Goal: Transaction & Acquisition: Subscribe to service/newsletter

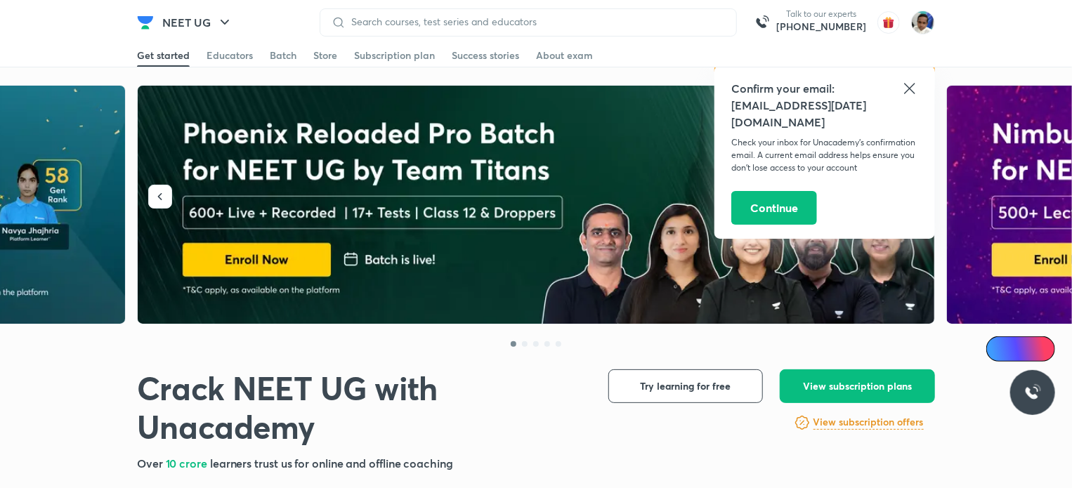
click at [916, 89] on icon at bounding box center [910, 88] width 17 height 17
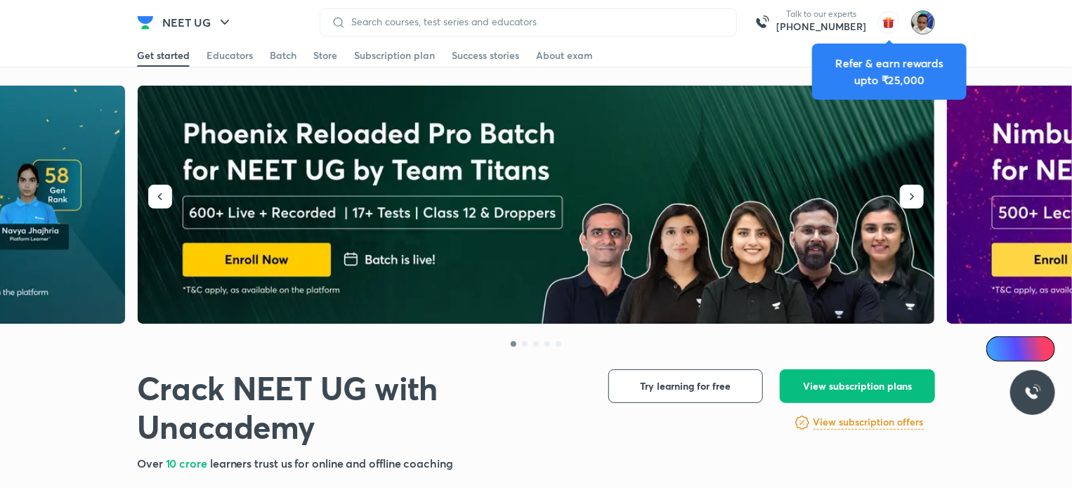
click at [918, 19] on img at bounding box center [923, 23] width 24 height 24
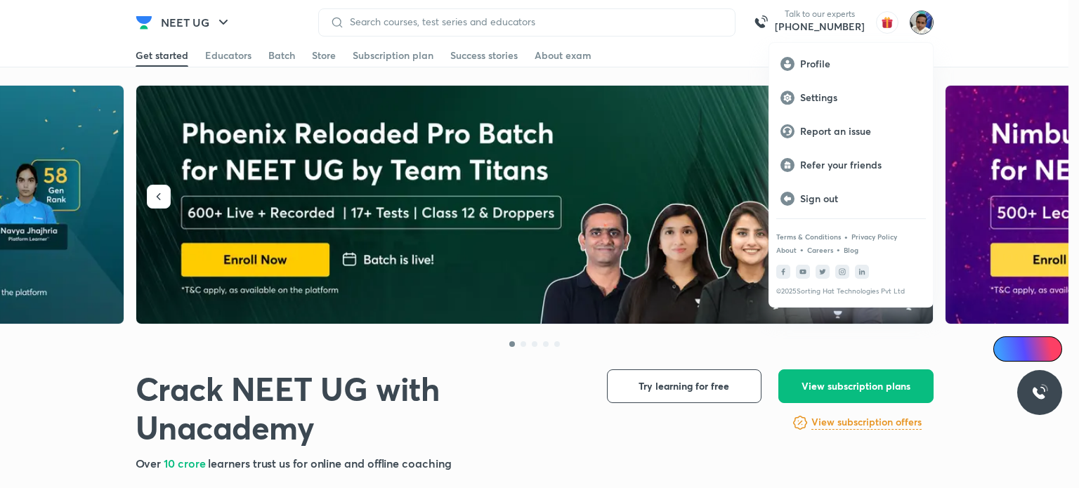
click at [628, 208] on div at bounding box center [539, 244] width 1079 height 488
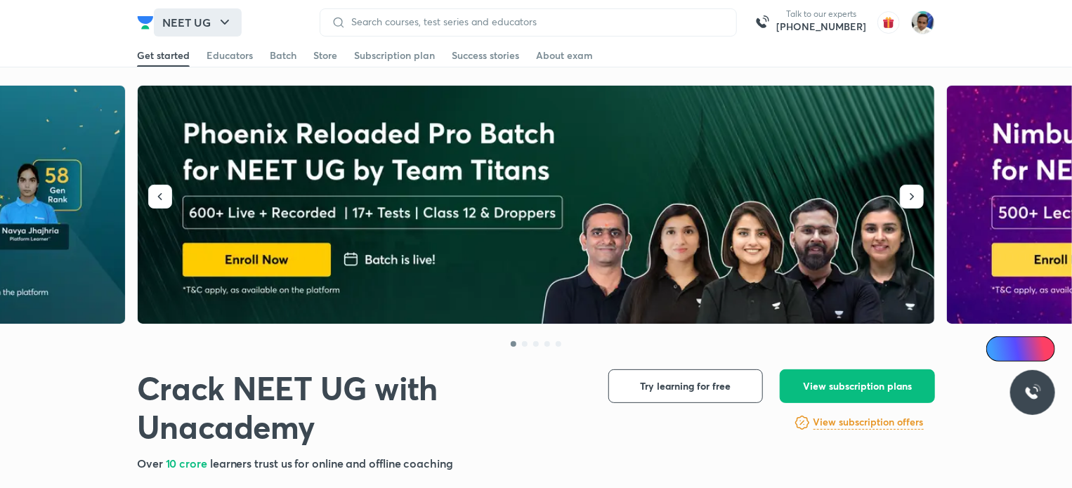
click at [231, 23] on icon "button" at bounding box center [224, 22] width 17 height 17
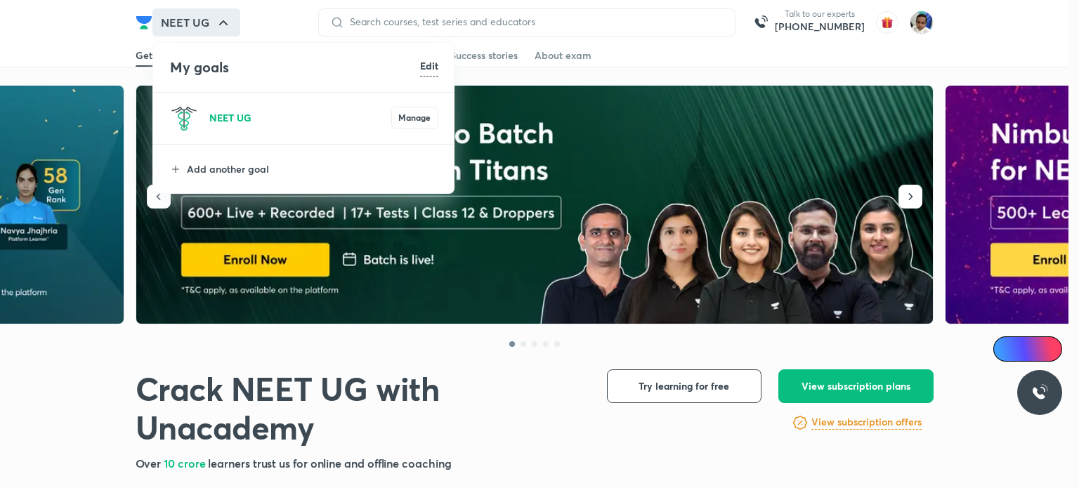
click at [267, 119] on p "NEET UG" at bounding box center [300, 117] width 182 height 15
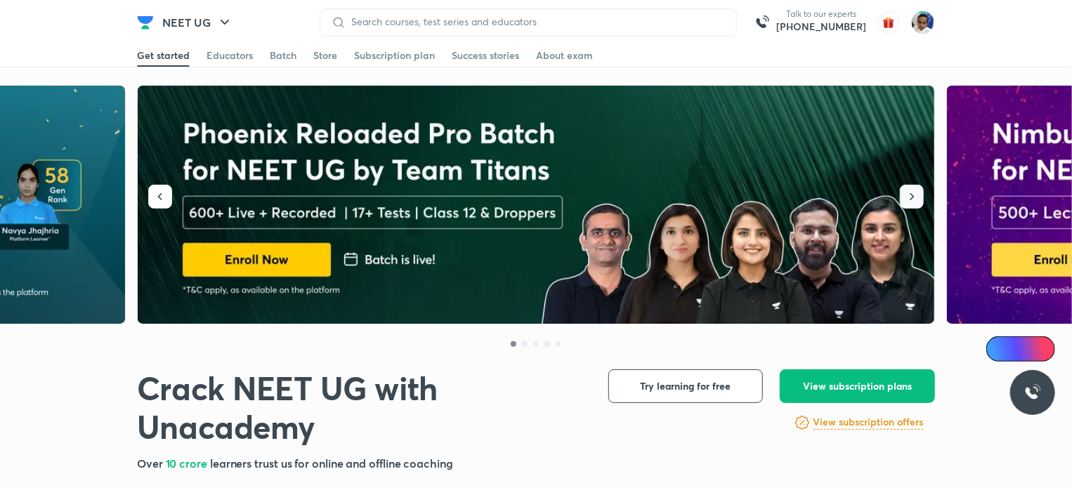
click at [919, 195] on button "button" at bounding box center [912, 197] width 24 height 24
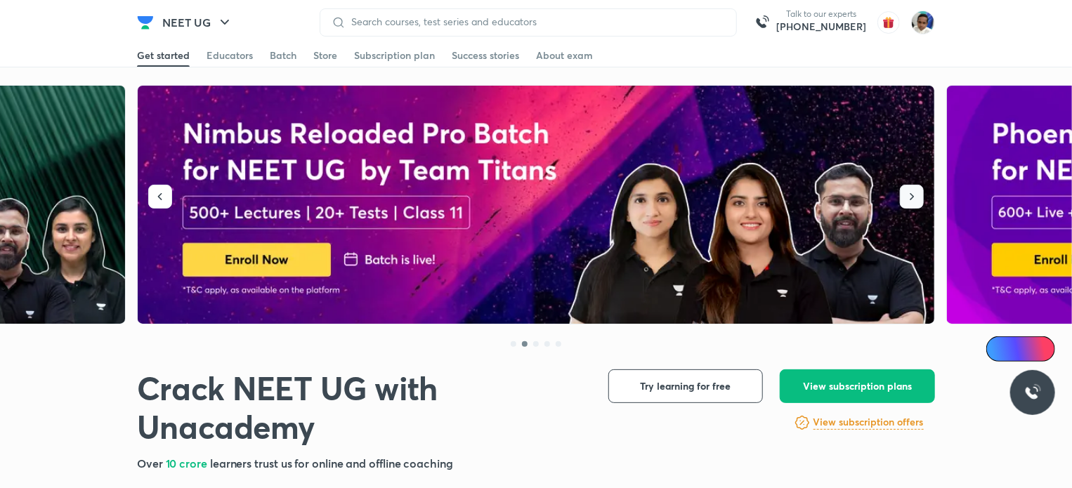
click at [919, 195] on button "button" at bounding box center [912, 197] width 24 height 24
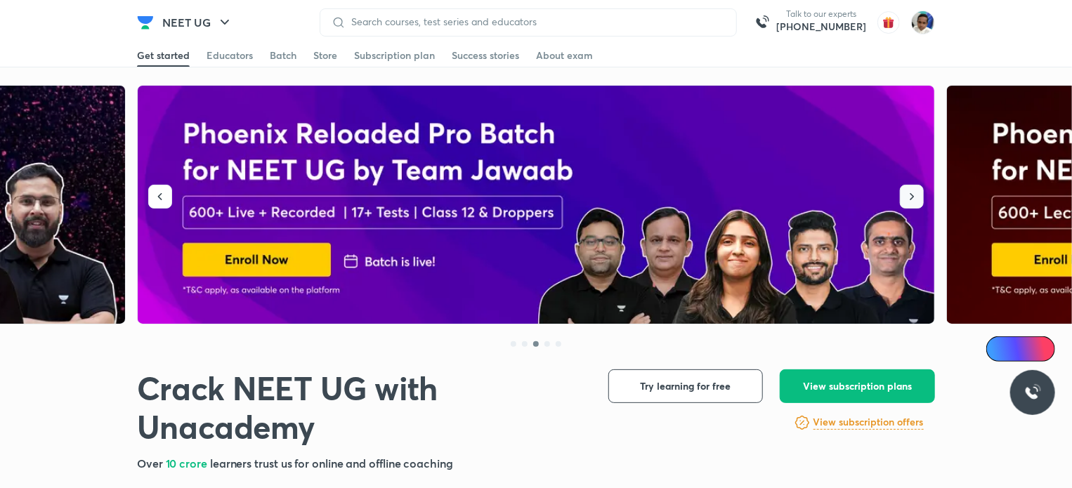
click at [919, 195] on button "button" at bounding box center [912, 197] width 24 height 24
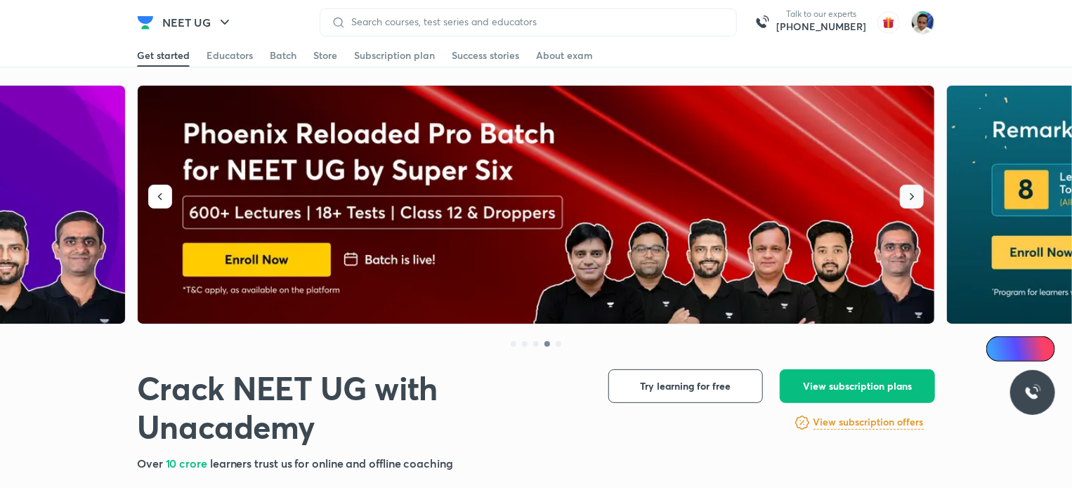
click at [919, 195] on button "button" at bounding box center [912, 197] width 24 height 24
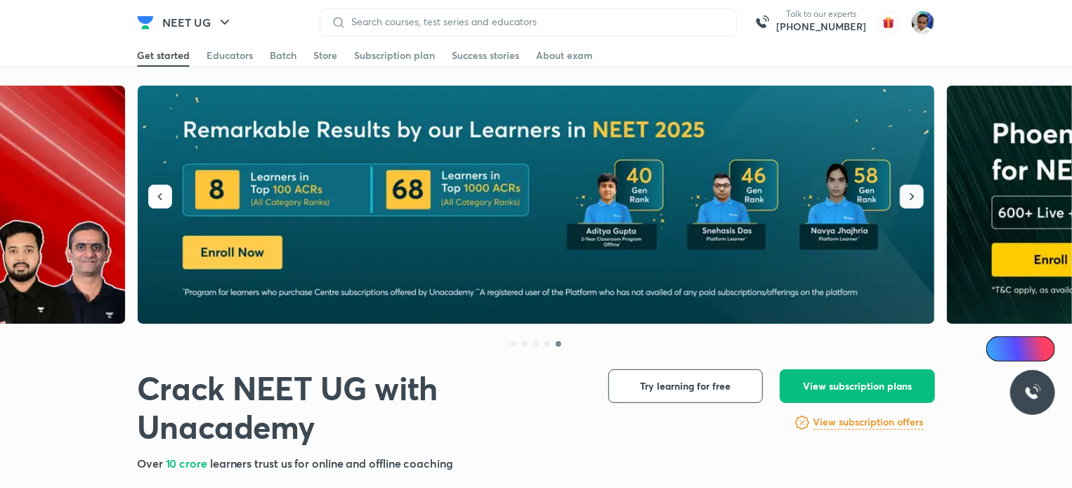
click at [919, 195] on button "button" at bounding box center [912, 197] width 24 height 24
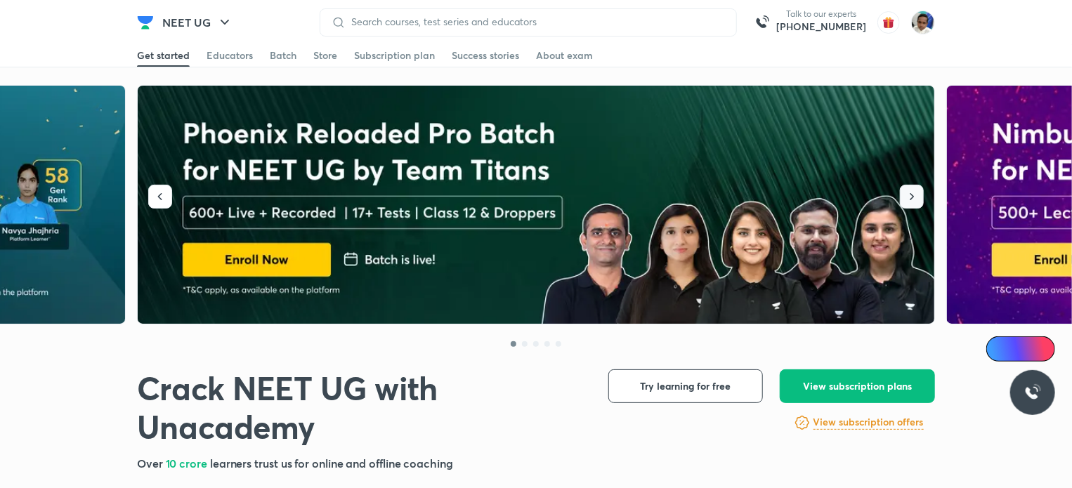
click at [919, 195] on button "button" at bounding box center [912, 197] width 24 height 24
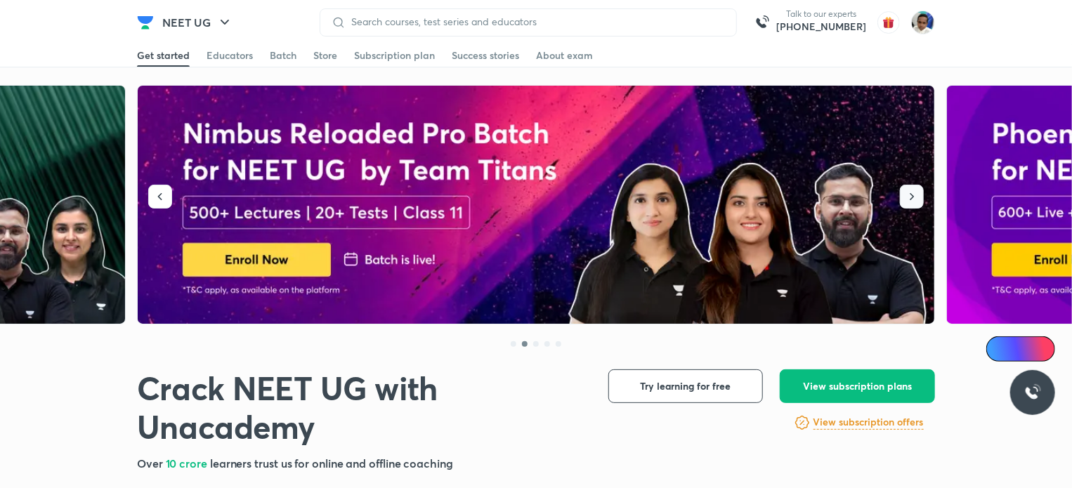
click at [919, 195] on button "button" at bounding box center [912, 197] width 24 height 24
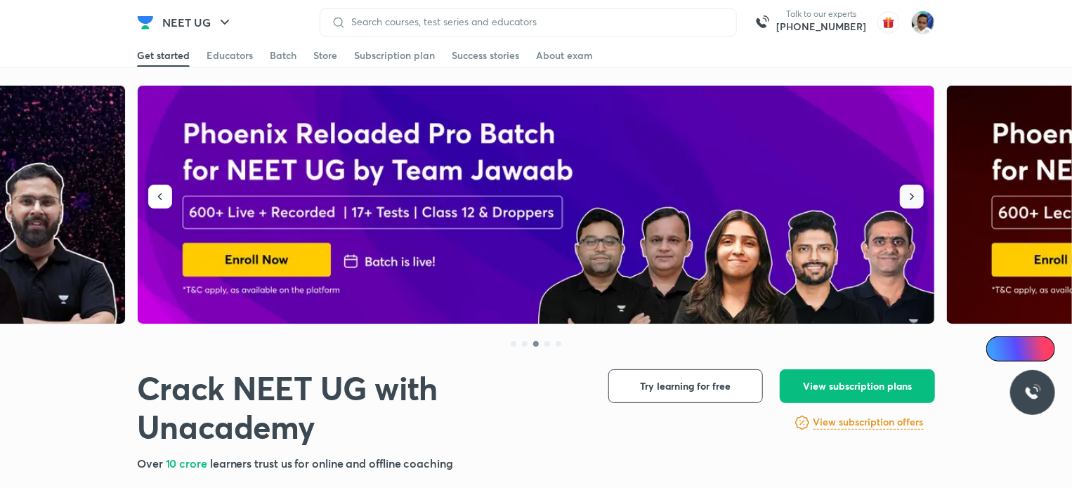
click at [919, 195] on button "button" at bounding box center [912, 197] width 24 height 24
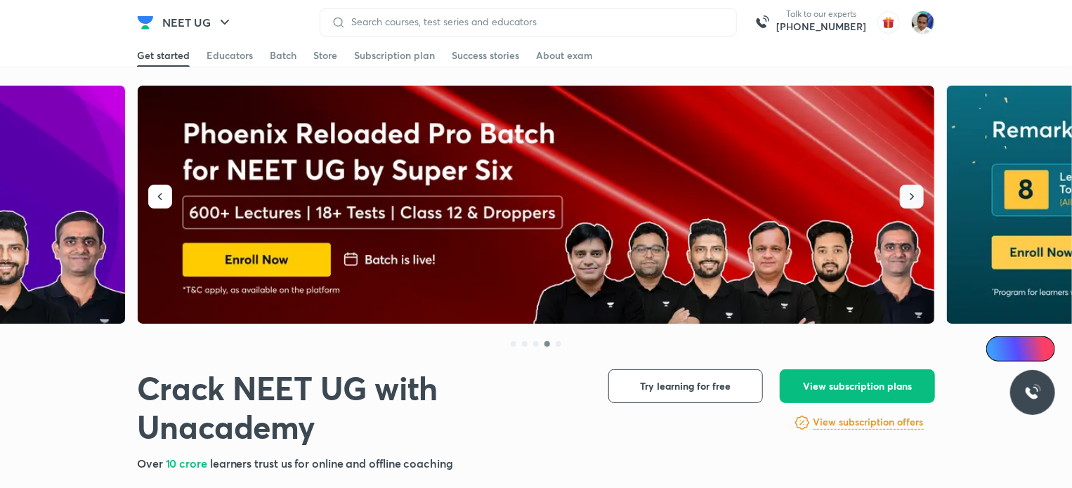
click at [919, 195] on button "button" at bounding box center [912, 197] width 24 height 24
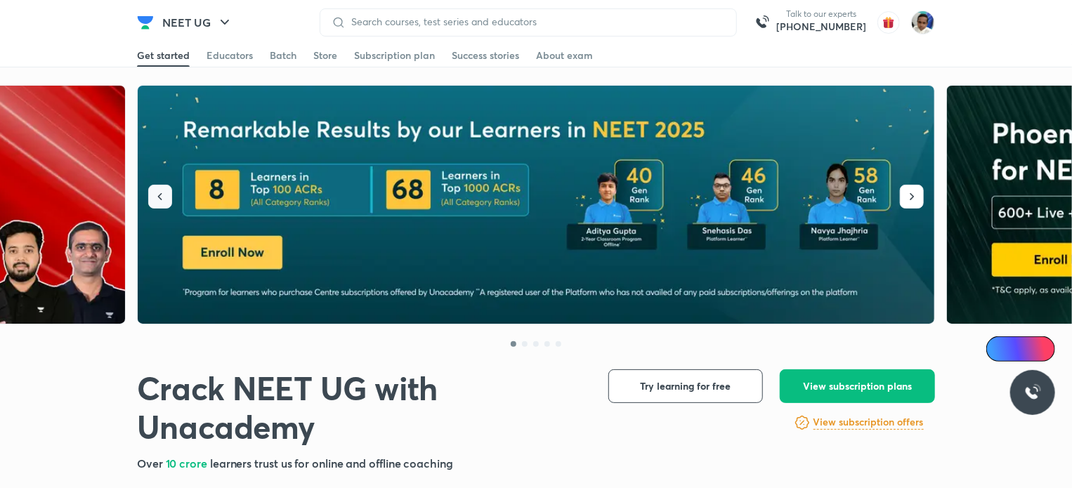
click at [162, 197] on icon "button" at bounding box center [160, 197] width 14 height 14
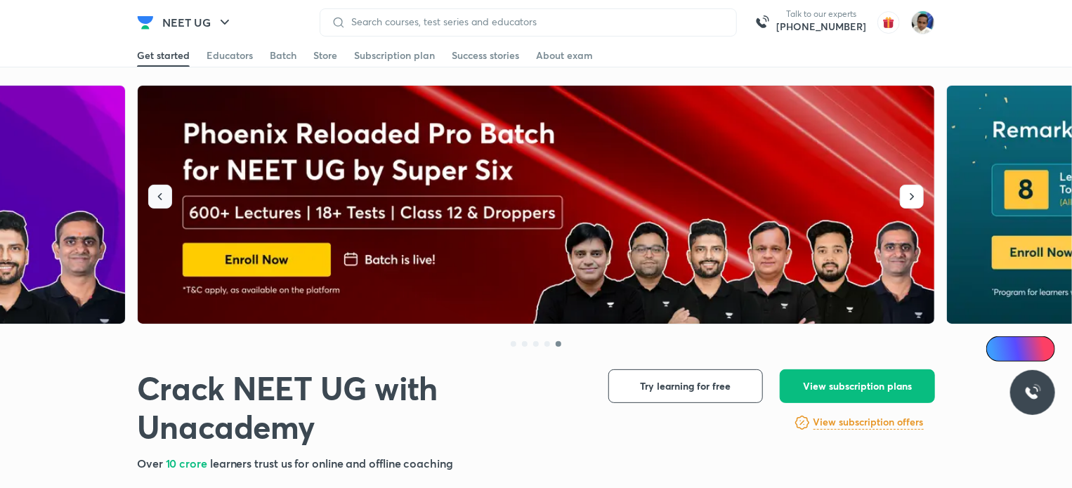
click at [162, 197] on icon "button" at bounding box center [160, 197] width 14 height 14
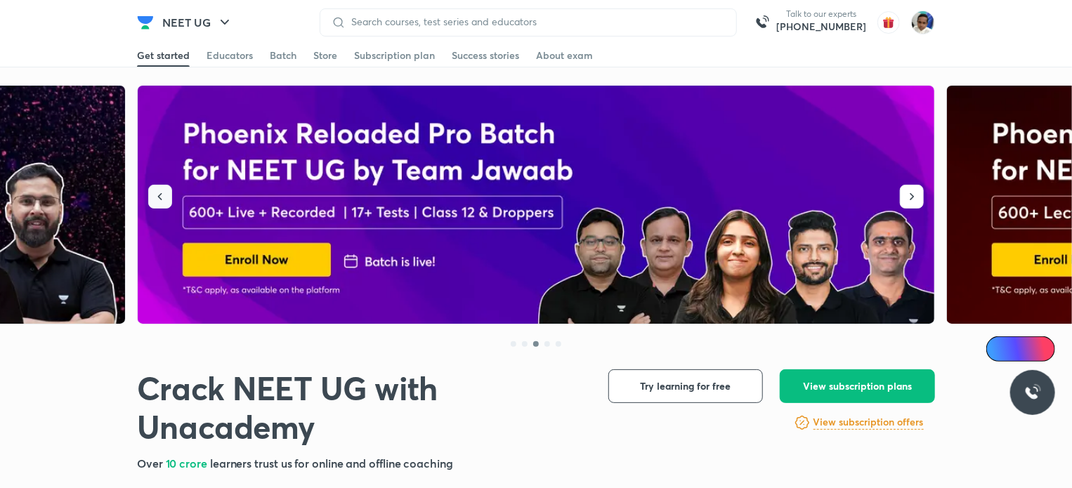
click at [162, 197] on icon "button" at bounding box center [160, 197] width 14 height 14
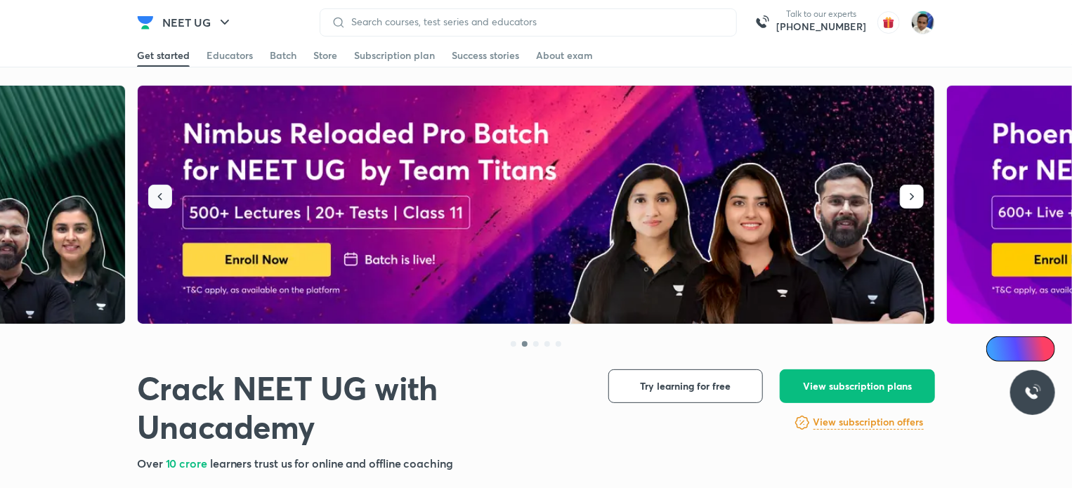
click at [162, 197] on icon "button" at bounding box center [160, 197] width 14 height 14
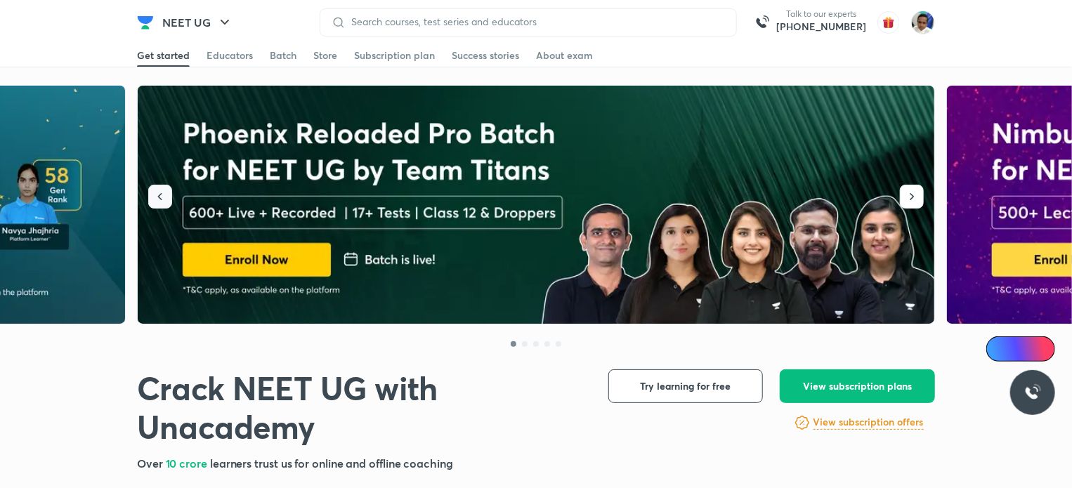
click at [162, 197] on icon "button" at bounding box center [160, 197] width 14 height 14
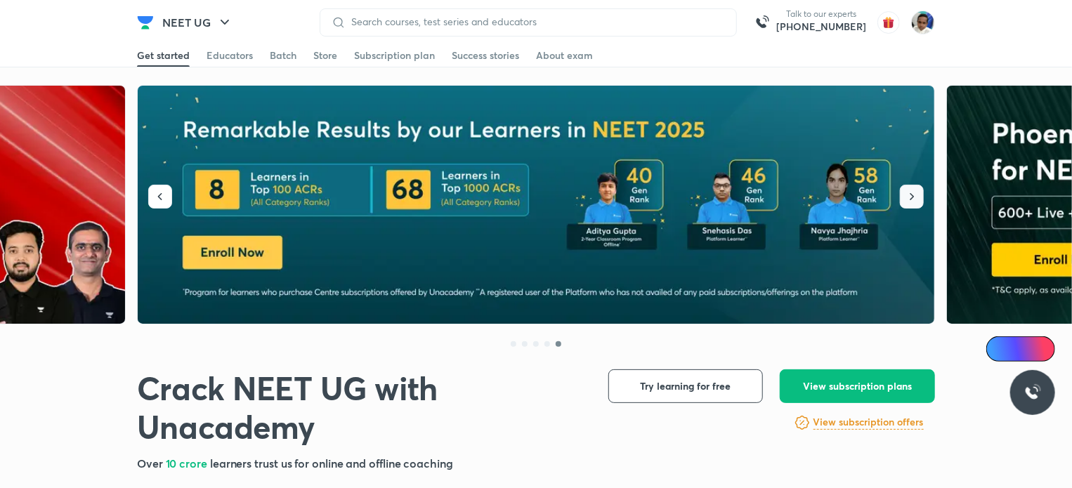
click at [908, 194] on icon "button" at bounding box center [912, 197] width 14 height 14
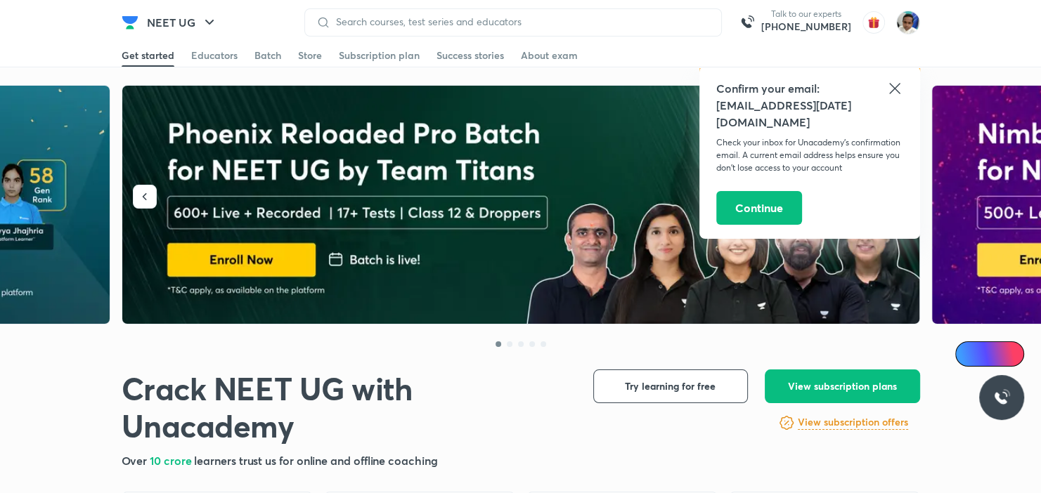
click at [892, 88] on icon at bounding box center [894, 88] width 17 height 17
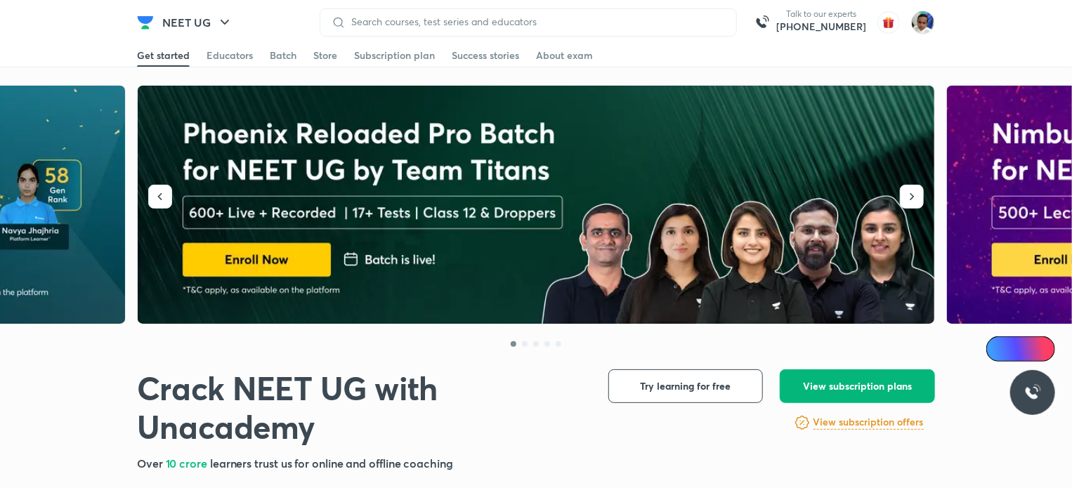
click at [841, 380] on span "View subscription plans" at bounding box center [857, 386] width 109 height 14
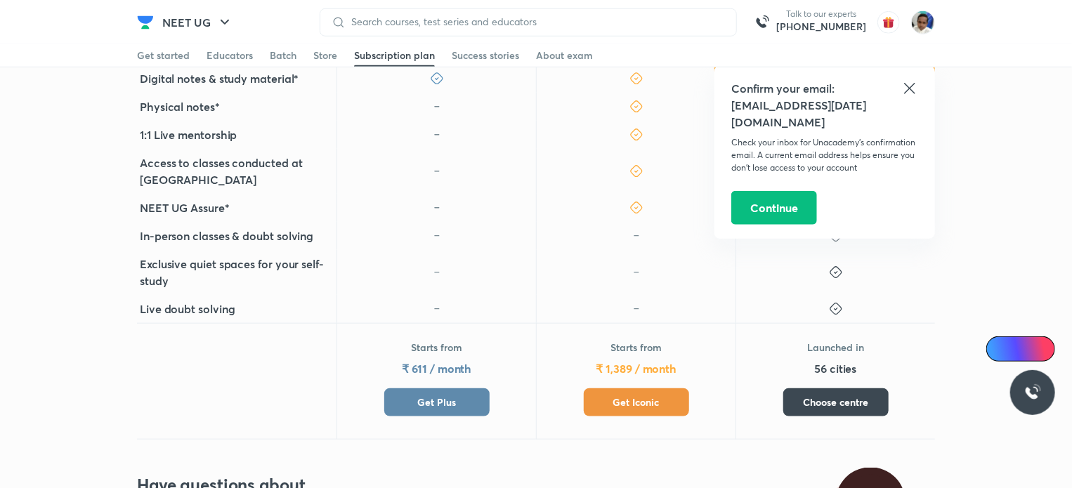
scroll to position [602, 0]
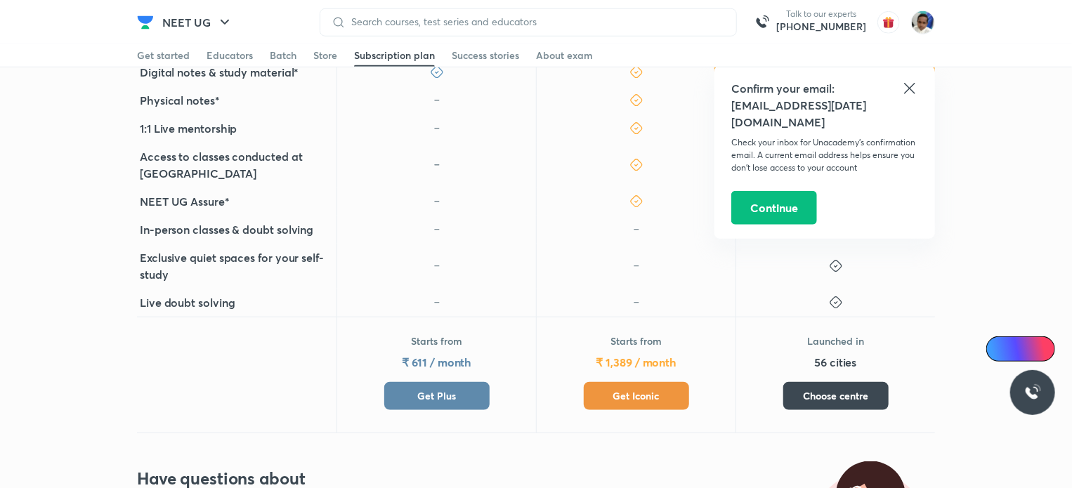
click at [422, 389] on span "Get Plus" at bounding box center [436, 396] width 39 height 14
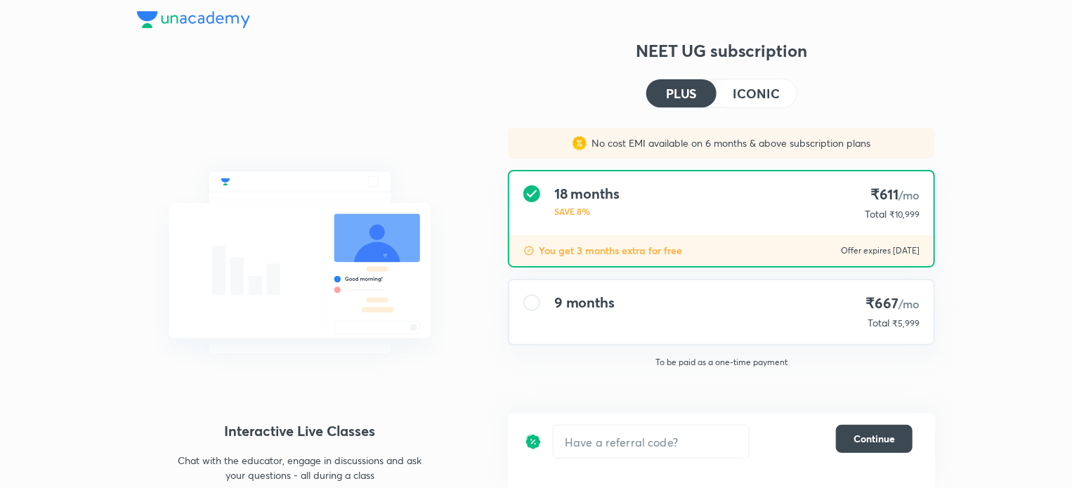
click at [566, 303] on h4 "9 months" at bounding box center [584, 302] width 60 height 17
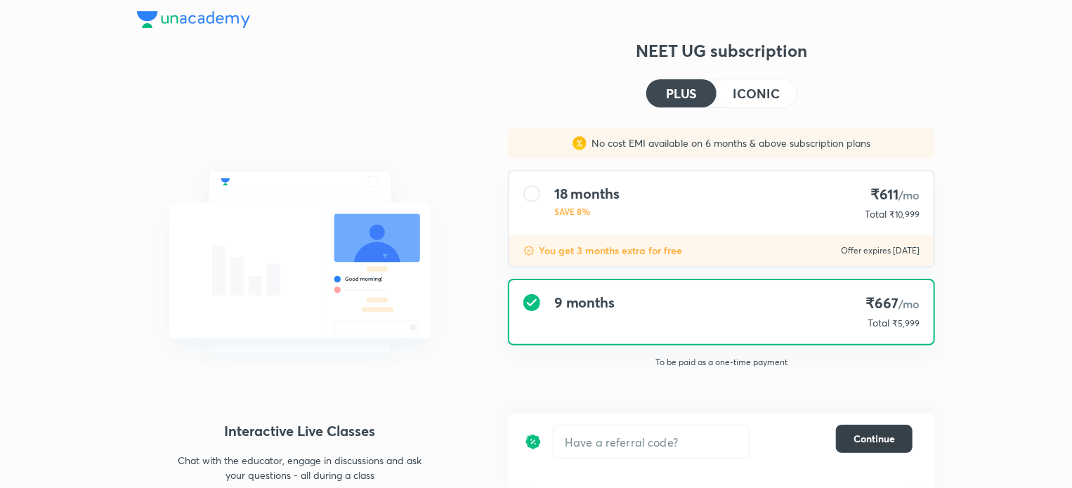
click at [879, 434] on span "Continue" at bounding box center [874, 439] width 41 height 14
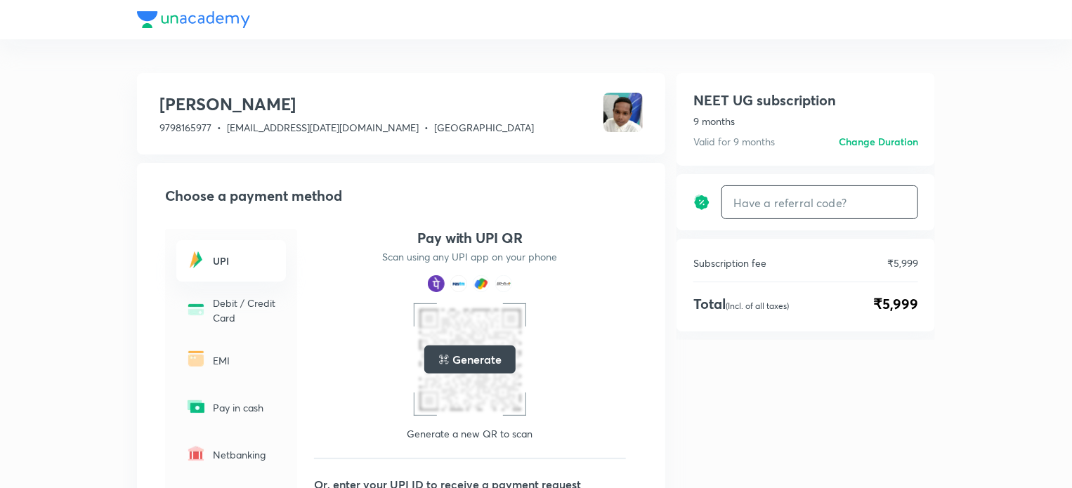
click at [756, 200] on input "text" at bounding box center [819, 202] width 195 height 33
type input "s"
type input "SCHOLARGMVNCP"
click at [890, 202] on h6 "Apply" at bounding box center [892, 202] width 28 height 15
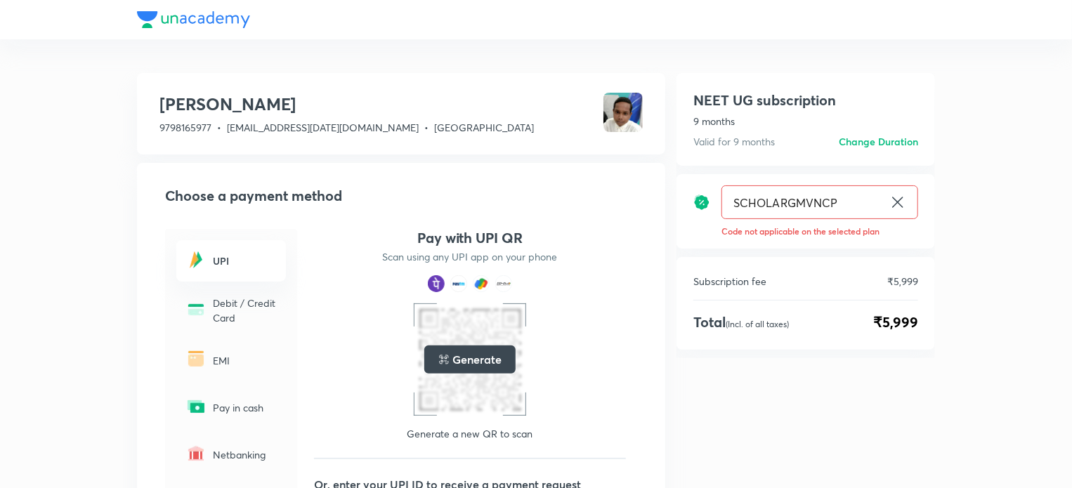
click at [795, 202] on input "SCHOLARGMVNCP" at bounding box center [803, 202] width 162 height 33
click at [894, 203] on icon at bounding box center [898, 202] width 17 height 17
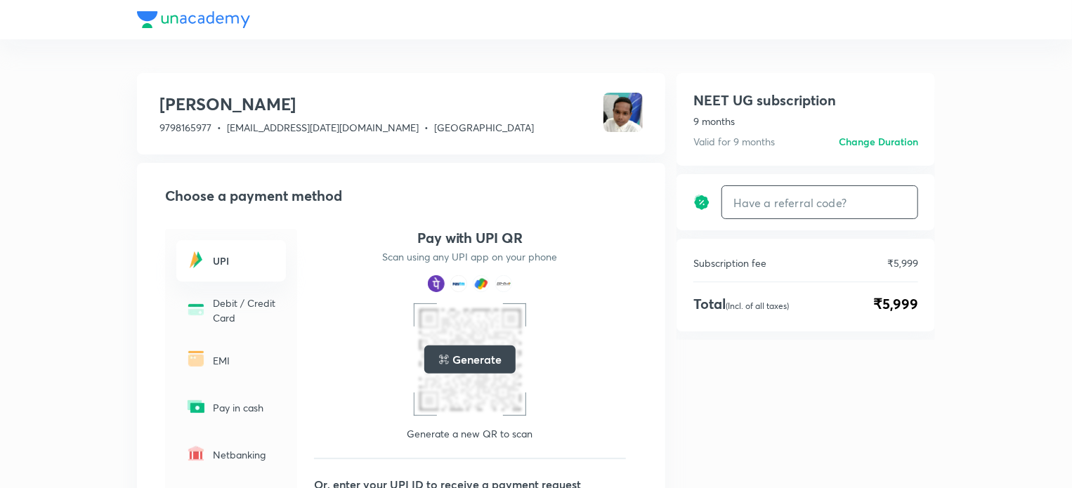
click at [812, 204] on input "text" at bounding box center [819, 202] width 195 height 33
type input "FPHOLARGMBNPP"
click at [884, 201] on h6 "Apply" at bounding box center [892, 202] width 28 height 15
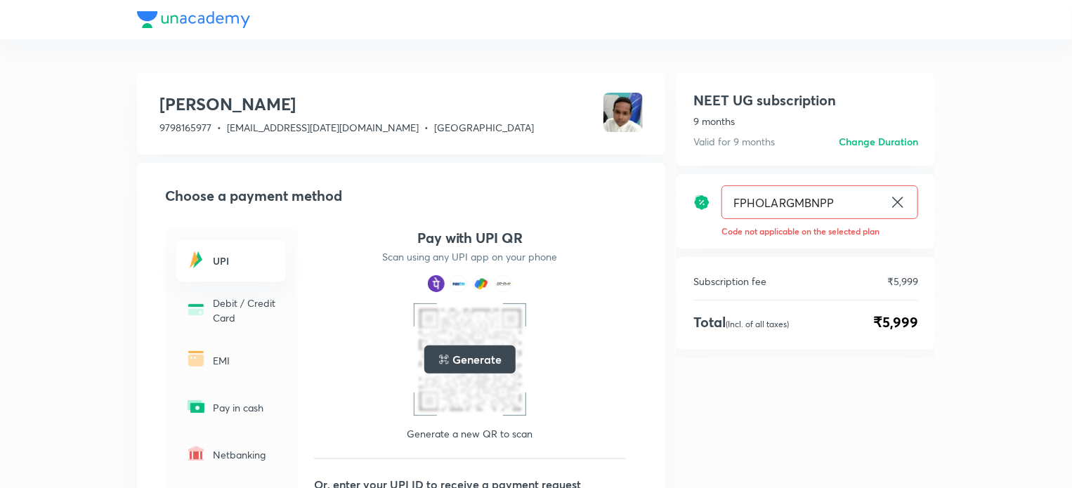
click at [897, 202] on icon at bounding box center [897, 202] width 11 height 11
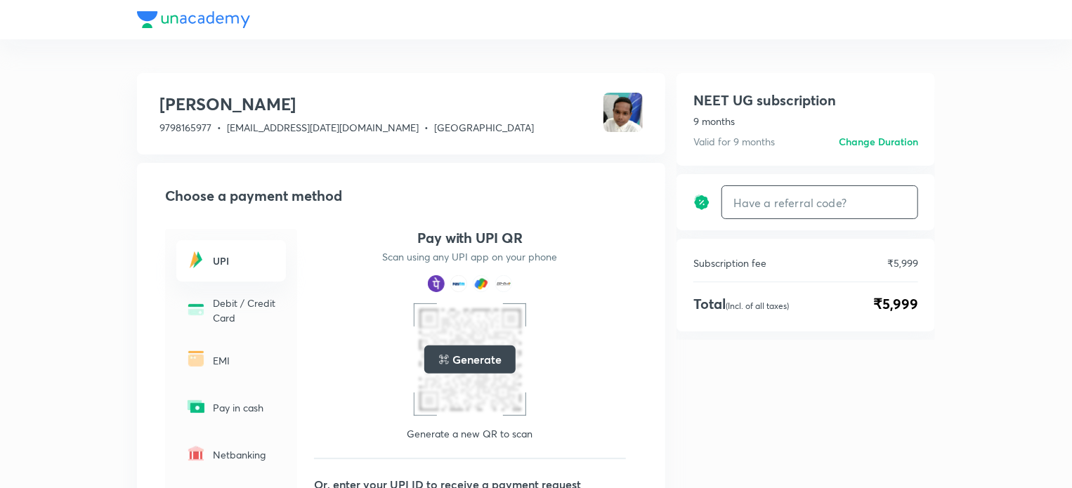
click at [783, 202] on input "text" at bounding box center [819, 202] width 195 height 33
type input "SCHOLARGMVNCT"
click at [890, 203] on h6 "Apply" at bounding box center [892, 202] width 28 height 15
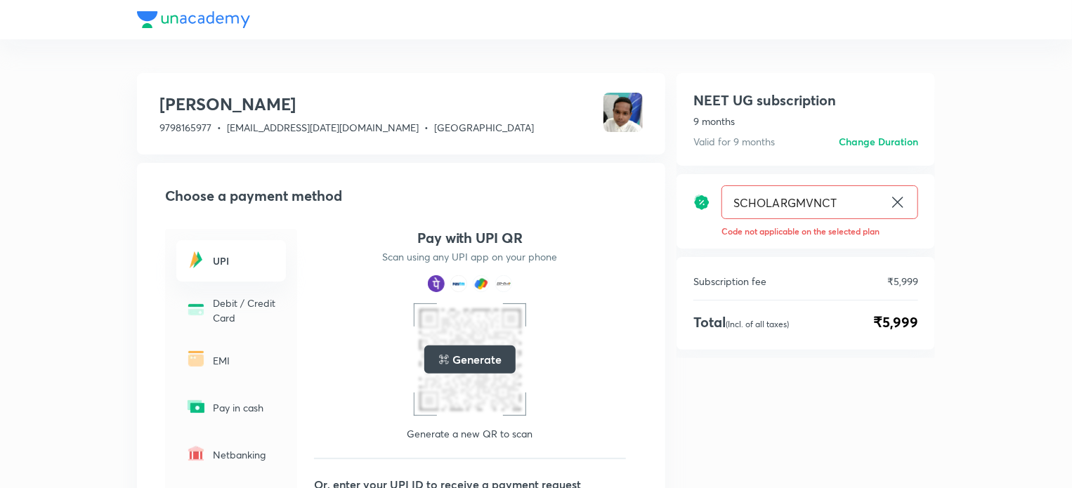
click at [764, 399] on div "NEET UG subscription 9 months Valid for 9 months Change duration NEET UG subscr…" at bounding box center [806, 414] width 259 height 683
click at [897, 200] on icon at bounding box center [898, 202] width 17 height 17
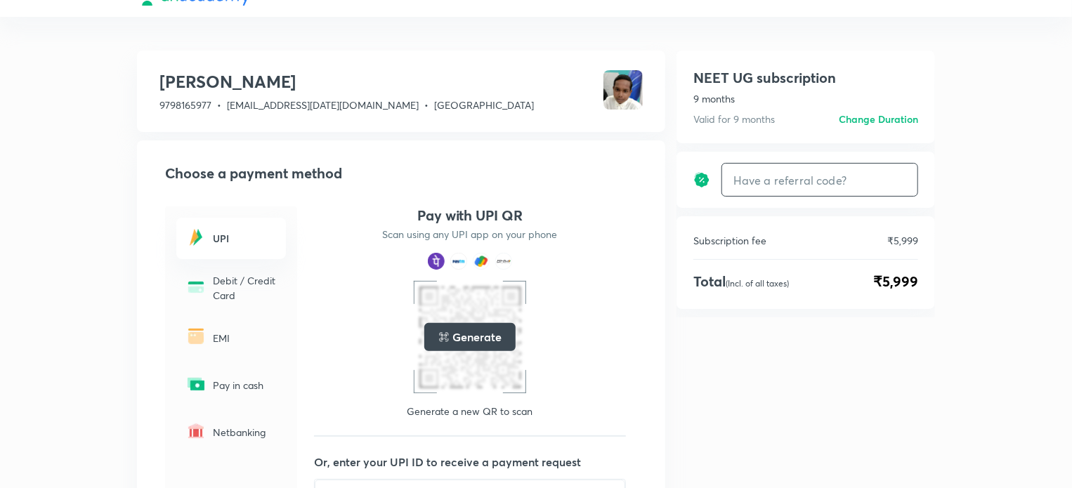
scroll to position [22, 0]
click at [745, 183] on input "text" at bounding box center [819, 180] width 195 height 33
type input "SCHOLARGMVNCT"
click at [897, 185] on h6 "Apply" at bounding box center [892, 181] width 28 height 15
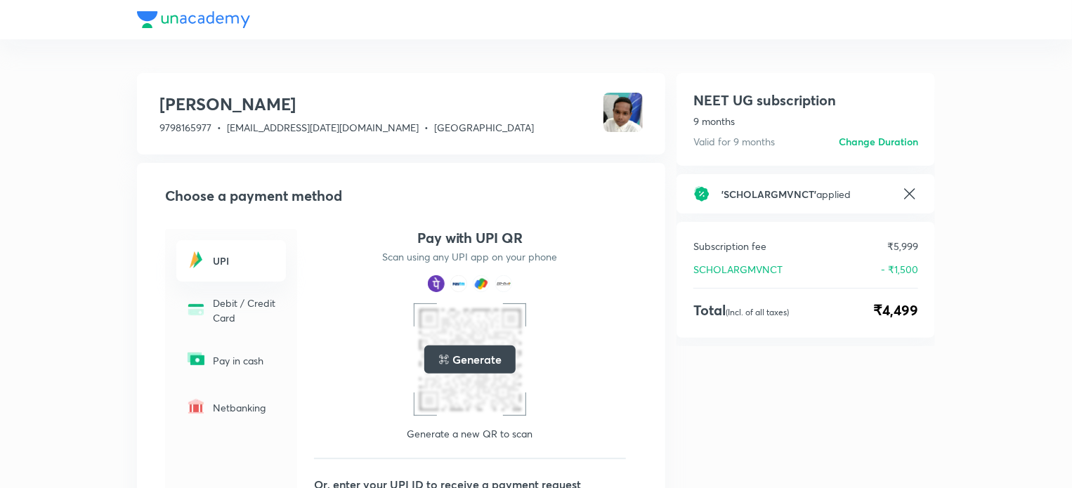
click at [457, 359] on h5 "Generate" at bounding box center [477, 359] width 48 height 17
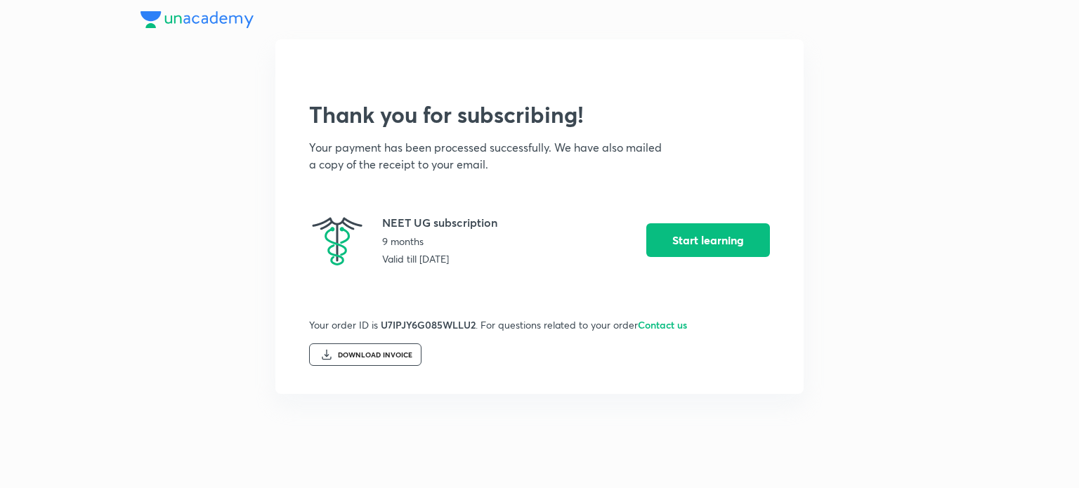
click at [369, 353] on div "DOWNLOAD INVOICE" at bounding box center [375, 355] width 74 height 8
